Goal: Transaction & Acquisition: Download file/media

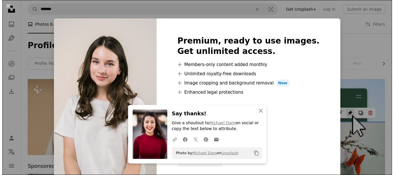
scroll to position [433, 0]
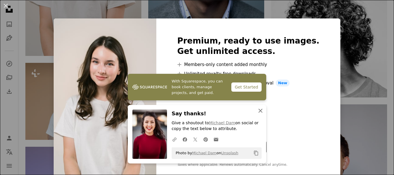
click at [259, 110] on icon "An X shape" at bounding box center [260, 110] width 7 height 7
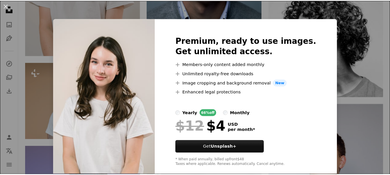
scroll to position [10, 0]
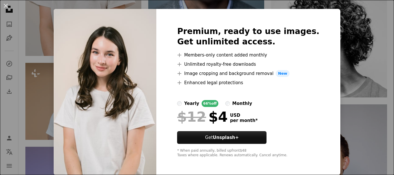
click at [353, 50] on div "An X shape Premium, ready to use images. Get unlimited access. A plus sign Memb…" at bounding box center [197, 87] width 394 height 175
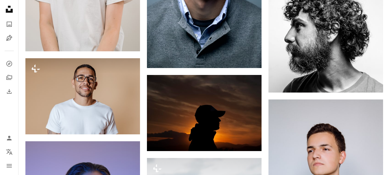
scroll to position [404, 0]
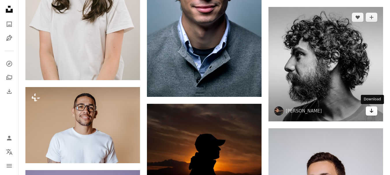
click at [370, 110] on icon "Arrow pointing down" at bounding box center [371, 110] width 5 height 7
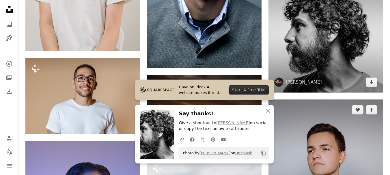
scroll to position [491, 0]
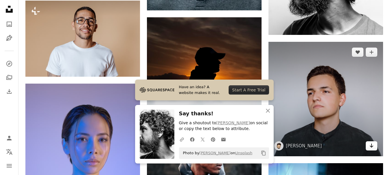
click at [376, 146] on link "Arrow pointing down" at bounding box center [372, 145] width 12 height 9
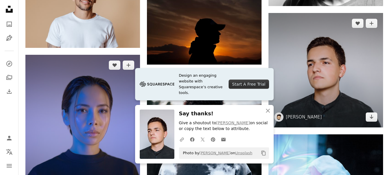
scroll to position [548, 0]
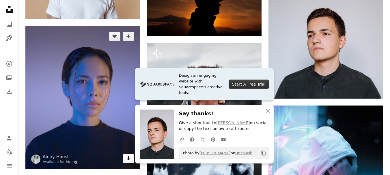
click at [127, 158] on icon "Arrow pointing down" at bounding box center [128, 158] width 5 height 7
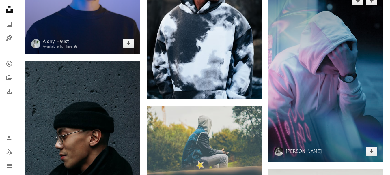
scroll to position [693, 0]
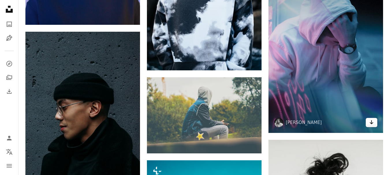
click at [372, 123] on icon "Download" at bounding box center [372, 122] width 4 height 4
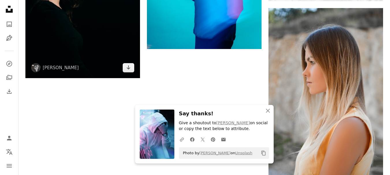
scroll to position [981, 0]
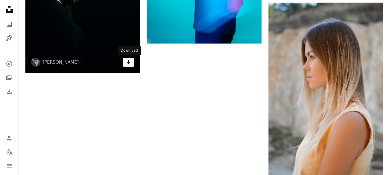
click at [128, 64] on icon "Download" at bounding box center [129, 62] width 4 height 4
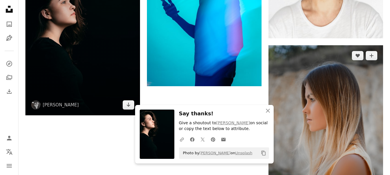
scroll to position [865, 0]
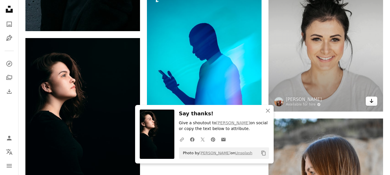
click at [374, 102] on link "Arrow pointing down" at bounding box center [372, 101] width 12 height 9
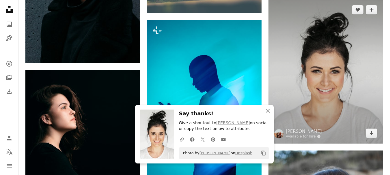
scroll to position [779, 0]
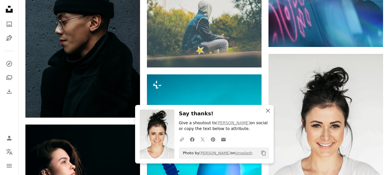
click at [269, 112] on icon "button" at bounding box center [268, 111] width 4 height 4
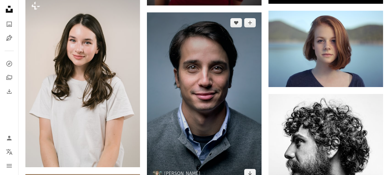
scroll to position [404, 0]
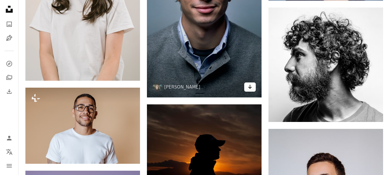
click at [251, 86] on icon "Arrow pointing down" at bounding box center [250, 86] width 5 height 7
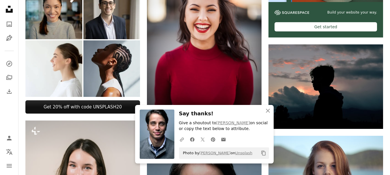
scroll to position [173, 0]
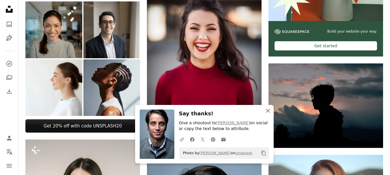
click at [269, 111] on icon "button" at bounding box center [268, 111] width 4 height 4
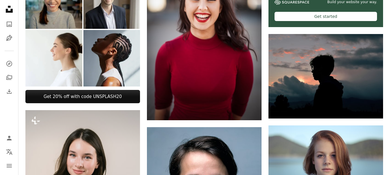
scroll to position [260, 0]
